Goal: Information Seeking & Learning: Learn about a topic

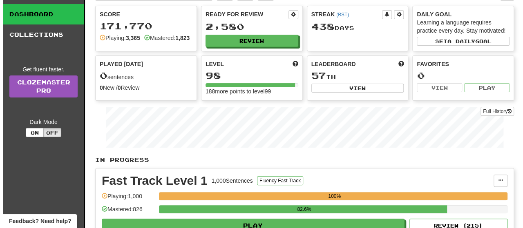
scroll to position [82, 0]
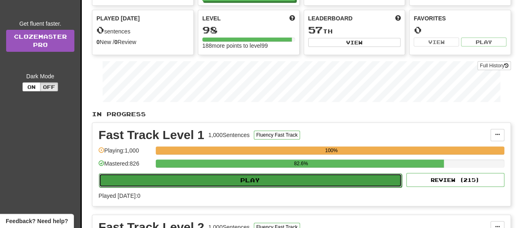
click at [271, 188] on button "Play" at bounding box center [250, 181] width 303 height 14
select select "**"
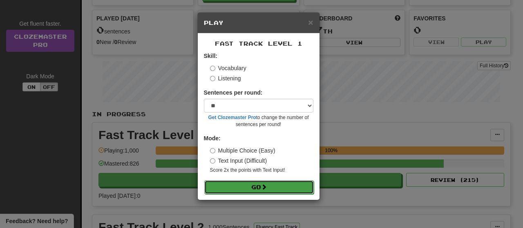
click at [251, 185] on button "Go" at bounding box center [259, 188] width 110 height 14
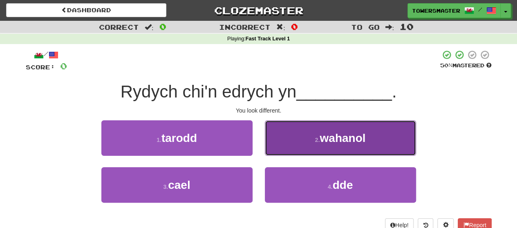
click at [311, 139] on button "2 . wahanol" at bounding box center [340, 139] width 151 height 36
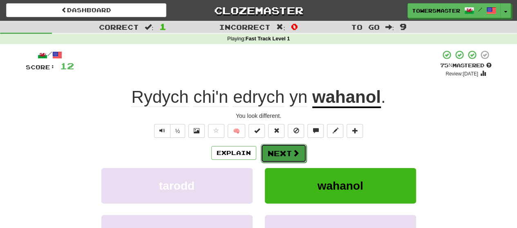
click at [282, 154] on button "Next" at bounding box center [284, 153] width 46 height 19
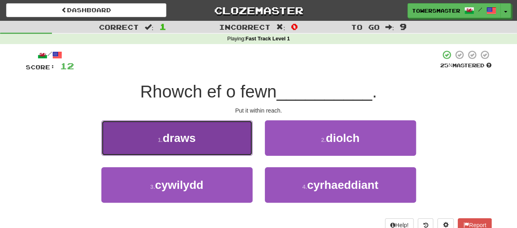
click at [201, 143] on button "1 . draws" at bounding box center [176, 139] width 151 height 36
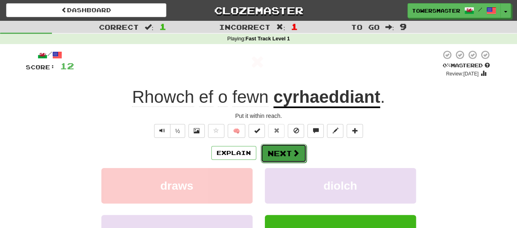
click at [281, 150] on button "Next" at bounding box center [284, 153] width 46 height 19
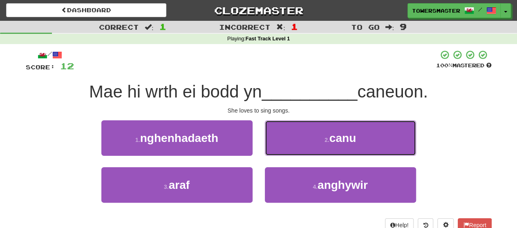
click at [306, 135] on button "2 . canu" at bounding box center [340, 139] width 151 height 36
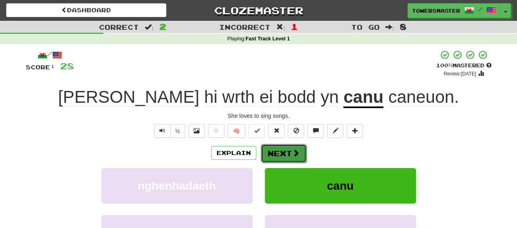
click at [280, 152] on button "Next" at bounding box center [284, 153] width 46 height 19
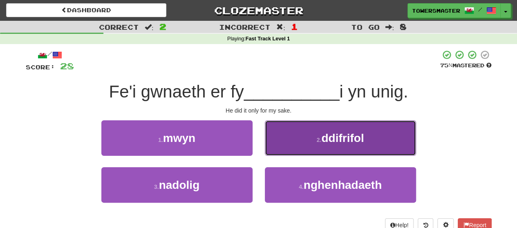
click at [311, 136] on button "2 . ddifrifol" at bounding box center [340, 139] width 151 height 36
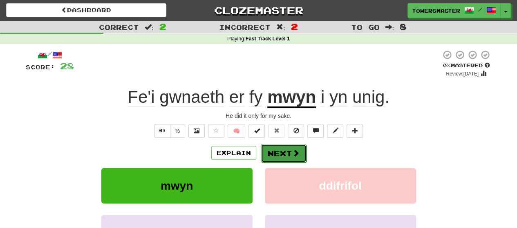
click at [279, 155] on button "Next" at bounding box center [284, 153] width 46 height 19
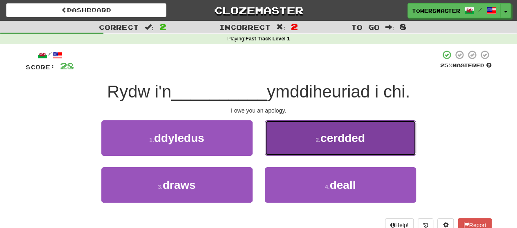
click at [300, 146] on button "2 . cerdded" at bounding box center [340, 139] width 151 height 36
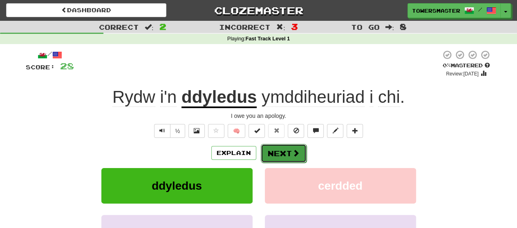
click at [272, 152] on button "Next" at bounding box center [284, 153] width 46 height 19
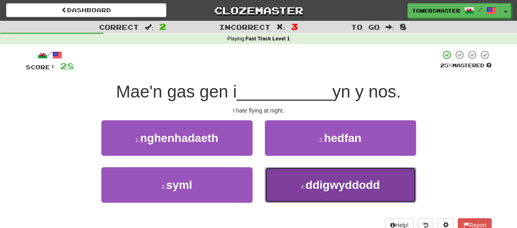
click at [316, 192] on button "4 . ddigwyddodd" at bounding box center [340, 186] width 151 height 36
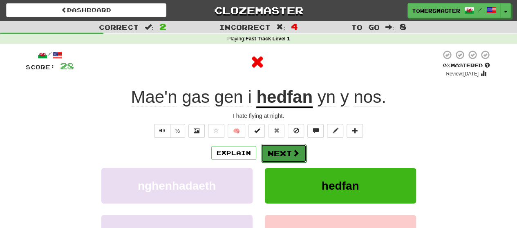
click at [273, 150] on button "Next" at bounding box center [284, 153] width 46 height 19
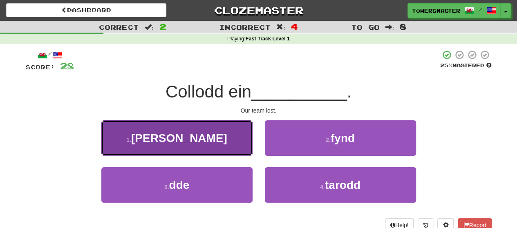
click at [214, 141] on button "1 . tîm" at bounding box center [176, 139] width 151 height 36
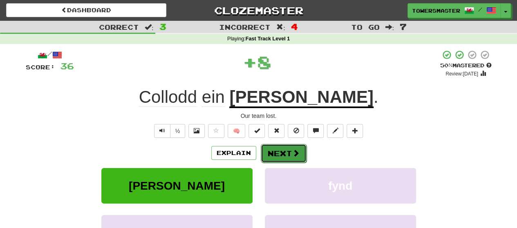
click at [278, 151] on button "Next" at bounding box center [284, 153] width 46 height 19
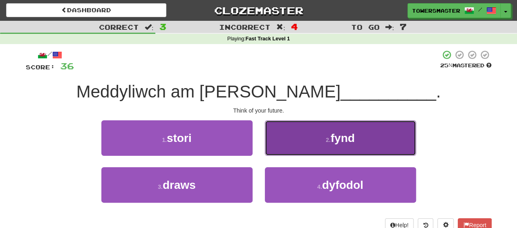
click at [300, 140] on button "2 . fynd" at bounding box center [340, 139] width 151 height 36
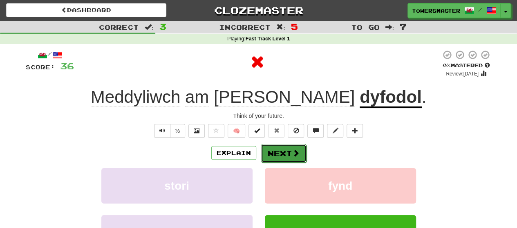
click at [274, 150] on button "Next" at bounding box center [284, 153] width 46 height 19
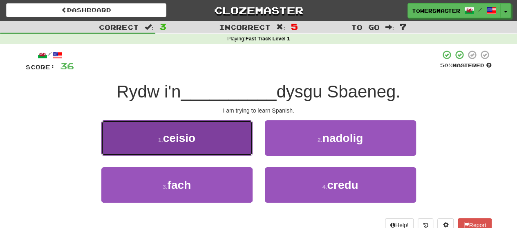
click at [194, 142] on span "ceisio" at bounding box center [179, 138] width 32 height 13
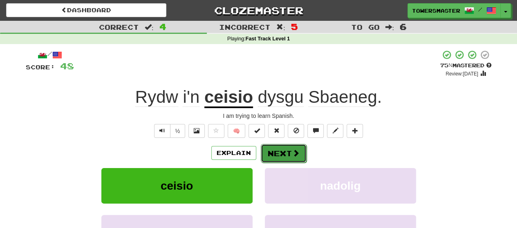
click at [277, 149] on button "Next" at bounding box center [284, 153] width 46 height 19
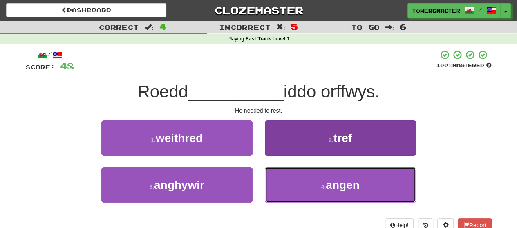
drag, startPoint x: 302, startPoint y: 182, endPoint x: 297, endPoint y: 180, distance: 6.0
click at [302, 181] on button "4 . angen" at bounding box center [340, 186] width 151 height 36
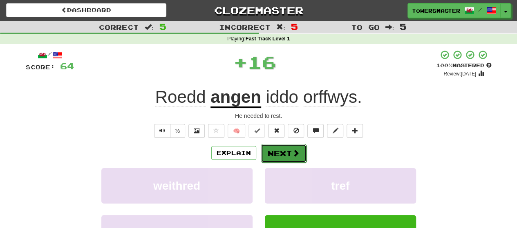
click at [278, 156] on button "Next" at bounding box center [284, 153] width 46 height 19
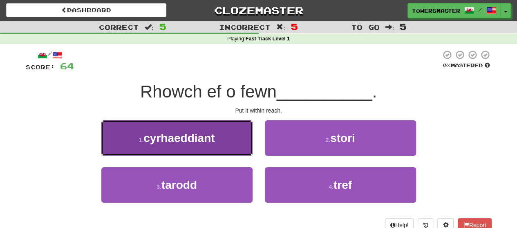
click at [221, 138] on button "1 . cyrhaeddiant" at bounding box center [176, 139] width 151 height 36
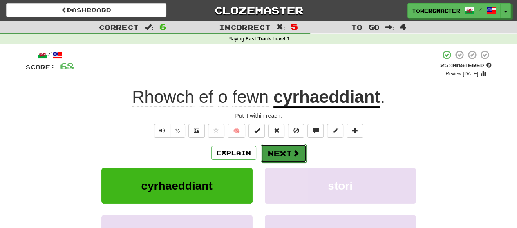
click at [271, 154] on button "Next" at bounding box center [284, 153] width 46 height 19
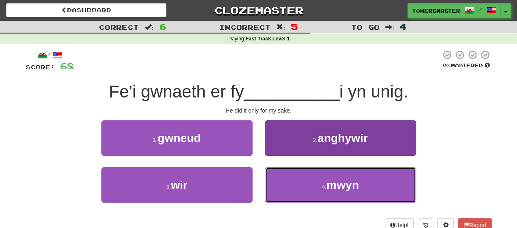
click at [296, 182] on button "4 . mwyn" at bounding box center [340, 186] width 151 height 36
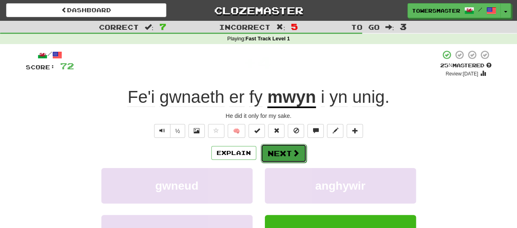
click at [275, 157] on button "Next" at bounding box center [284, 153] width 46 height 19
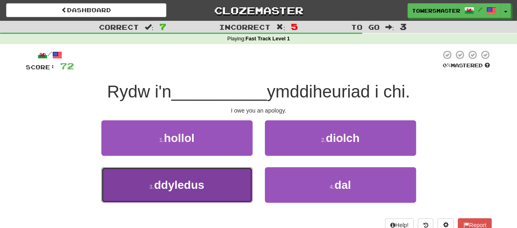
click at [190, 185] on span "ddyledus" at bounding box center [179, 185] width 50 height 13
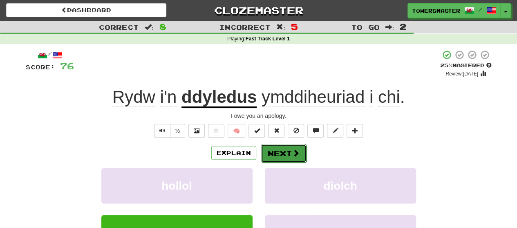
click at [273, 152] on button "Next" at bounding box center [284, 153] width 46 height 19
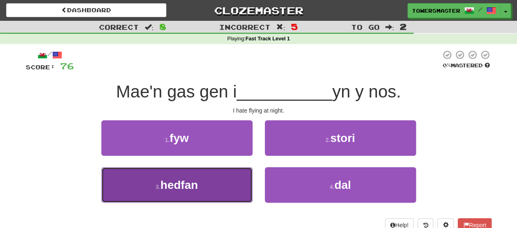
click at [215, 181] on button "3 . hedfan" at bounding box center [176, 186] width 151 height 36
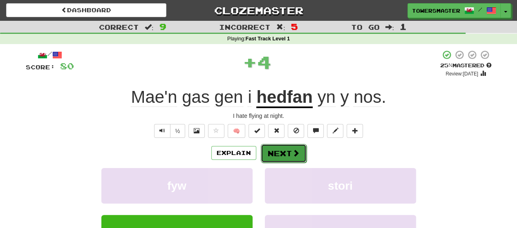
click at [278, 152] on button "Next" at bounding box center [284, 153] width 46 height 19
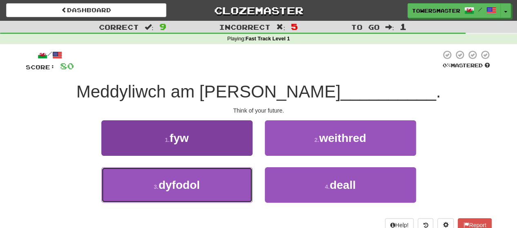
drag, startPoint x: 206, startPoint y: 182, endPoint x: 224, endPoint y: 176, distance: 19.7
click at [206, 182] on button "3 . dyfodol" at bounding box center [176, 186] width 151 height 36
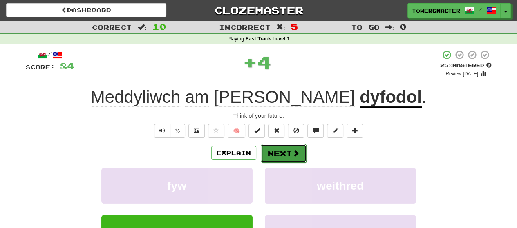
click at [271, 152] on button "Next" at bounding box center [284, 153] width 46 height 19
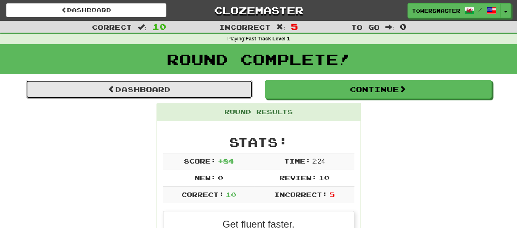
click at [169, 91] on link "Dashboard" at bounding box center [139, 89] width 227 height 19
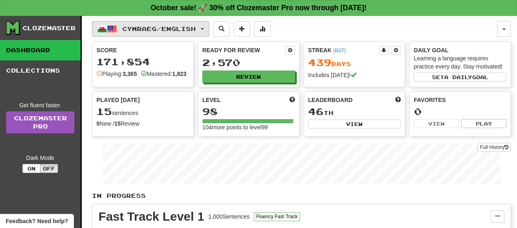
click at [204, 29] on span "button" at bounding box center [202, 29] width 3 height 2
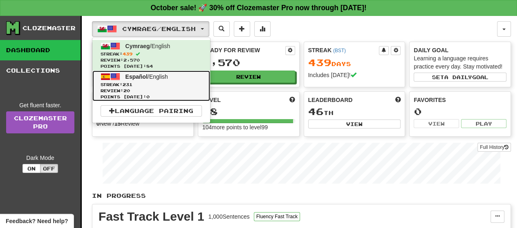
click at [160, 94] on span "Points today: 0" at bounding box center [151, 97] width 101 height 6
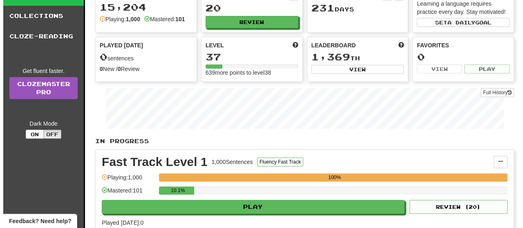
scroll to position [82, 0]
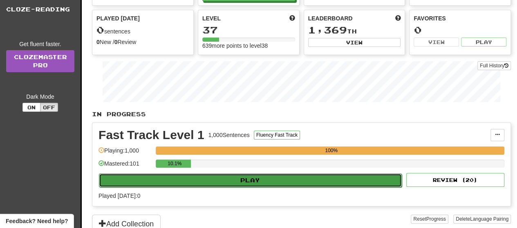
click at [243, 175] on button "Play" at bounding box center [250, 181] width 303 height 14
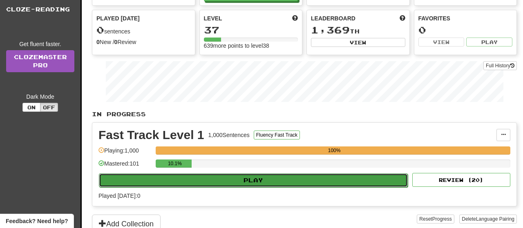
select select "**"
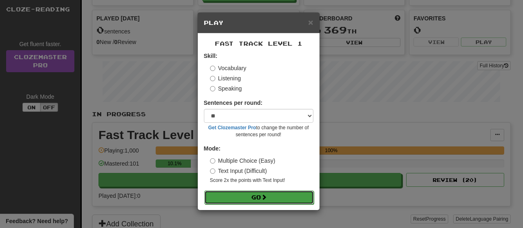
click at [265, 198] on span at bounding box center [264, 198] width 6 height 6
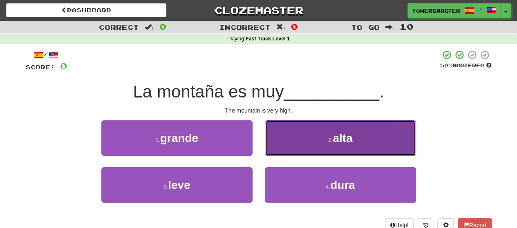
click at [321, 145] on button "2 . alta" at bounding box center [340, 139] width 151 height 36
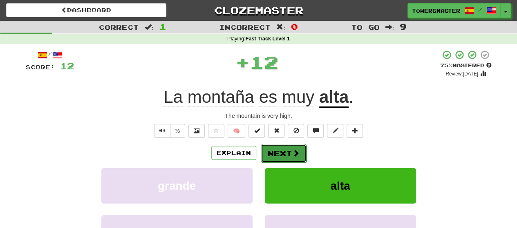
click at [282, 153] on button "Next" at bounding box center [284, 153] width 46 height 19
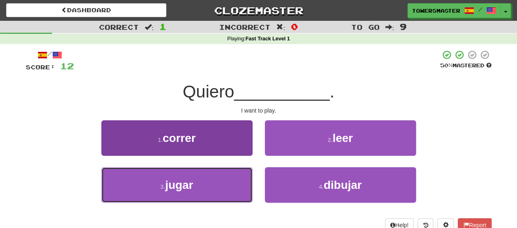
drag, startPoint x: 210, startPoint y: 182, endPoint x: 226, endPoint y: 175, distance: 17.2
click at [210, 182] on button "3 . jugar" at bounding box center [176, 186] width 151 height 36
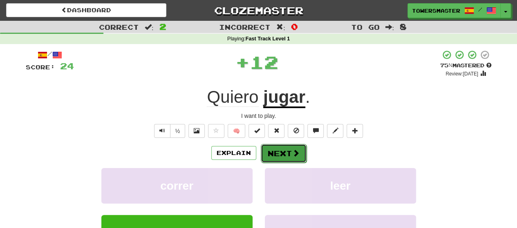
click at [278, 157] on button "Next" at bounding box center [284, 153] width 46 height 19
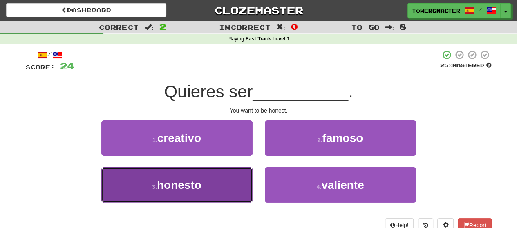
click at [191, 193] on button "3 . honesto" at bounding box center [176, 186] width 151 height 36
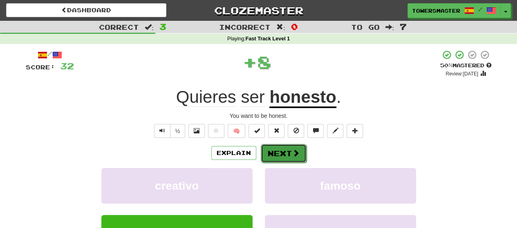
click at [276, 154] on button "Next" at bounding box center [284, 153] width 46 height 19
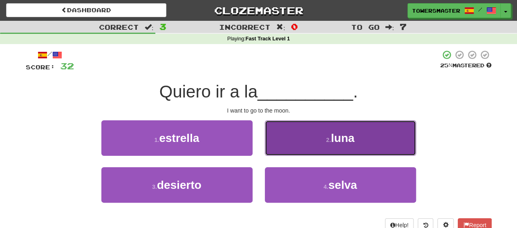
click at [304, 146] on button "2 . luna" at bounding box center [340, 139] width 151 height 36
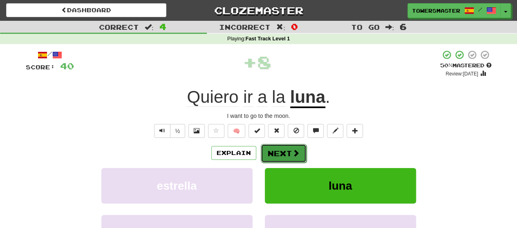
click at [271, 151] on button "Next" at bounding box center [284, 153] width 46 height 19
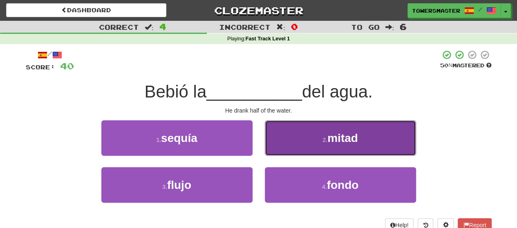
click at [307, 140] on button "2 . mitad" at bounding box center [340, 139] width 151 height 36
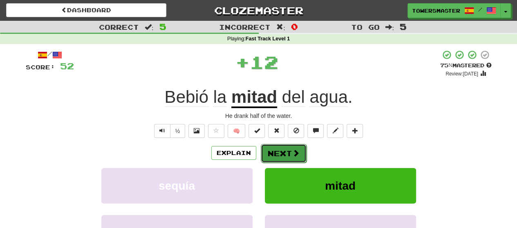
click at [271, 157] on button "Next" at bounding box center [284, 153] width 46 height 19
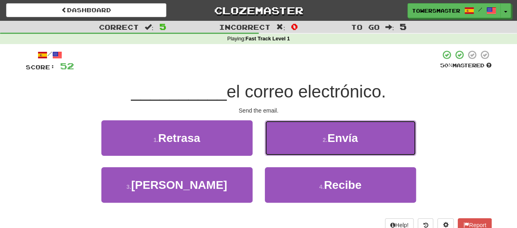
click at [318, 138] on button "2 . Envía" at bounding box center [340, 139] width 151 height 36
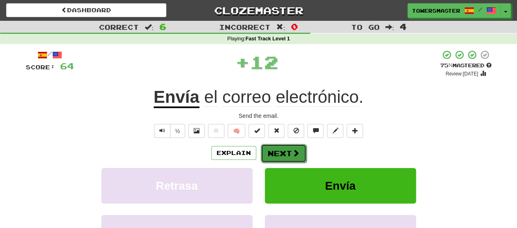
click at [277, 152] on button "Next" at bounding box center [284, 153] width 46 height 19
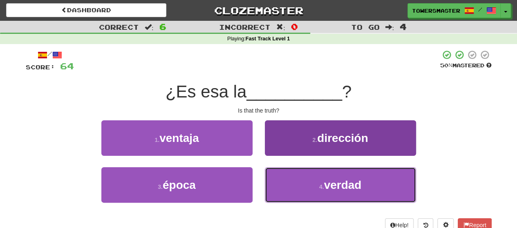
click at [324, 182] on button "4 . verdad" at bounding box center [340, 186] width 151 height 36
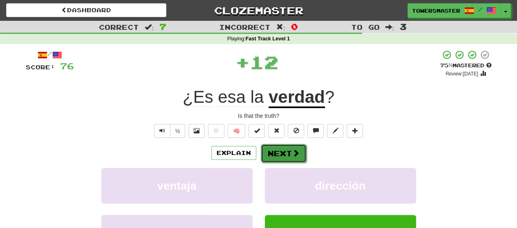
click at [276, 154] on button "Next" at bounding box center [284, 153] width 46 height 19
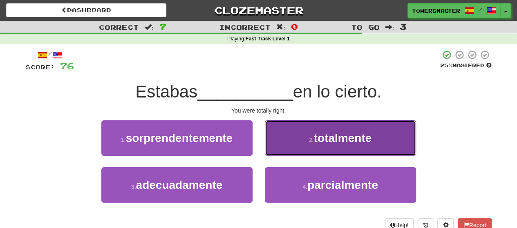
click at [316, 137] on span "totalmente" at bounding box center [343, 138] width 58 height 13
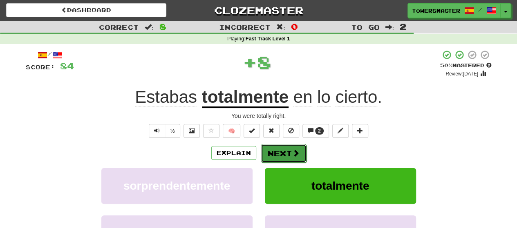
click at [279, 154] on button "Next" at bounding box center [284, 153] width 46 height 19
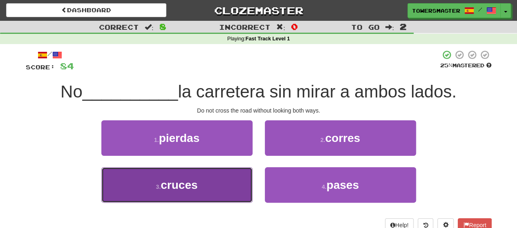
click at [202, 183] on button "3 . cruces" at bounding box center [176, 186] width 151 height 36
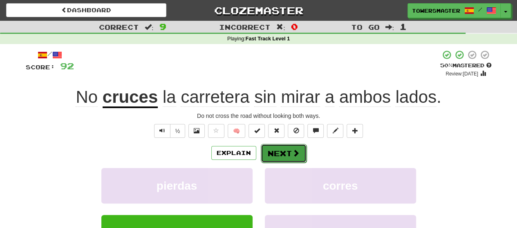
click at [275, 152] on button "Next" at bounding box center [284, 153] width 46 height 19
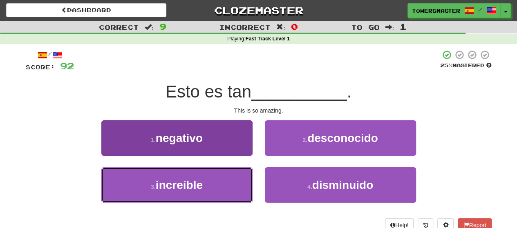
click at [192, 188] on span "increíble" at bounding box center [179, 185] width 47 height 13
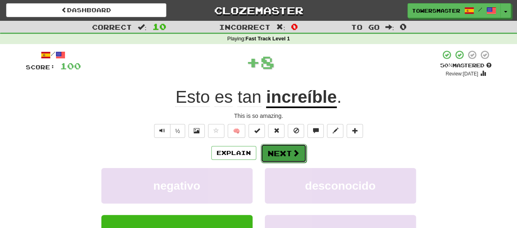
click at [280, 153] on button "Next" at bounding box center [284, 153] width 46 height 19
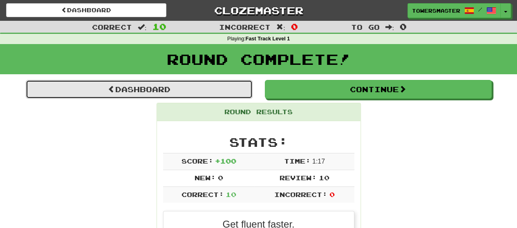
click at [173, 90] on link "Dashboard" at bounding box center [139, 89] width 227 height 19
